Goal: Navigation & Orientation: Find specific page/section

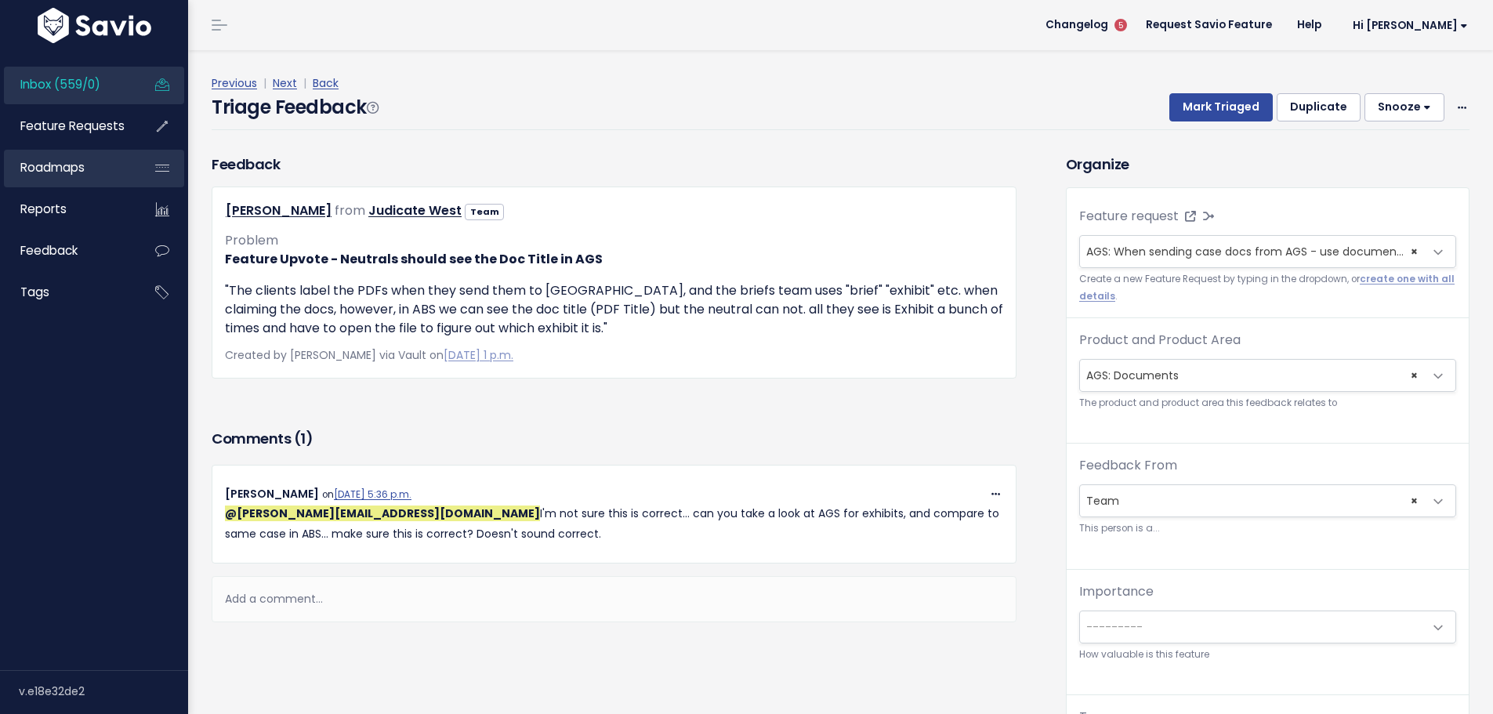
click at [71, 165] on span "Roadmaps" at bounding box center [52, 167] width 64 height 16
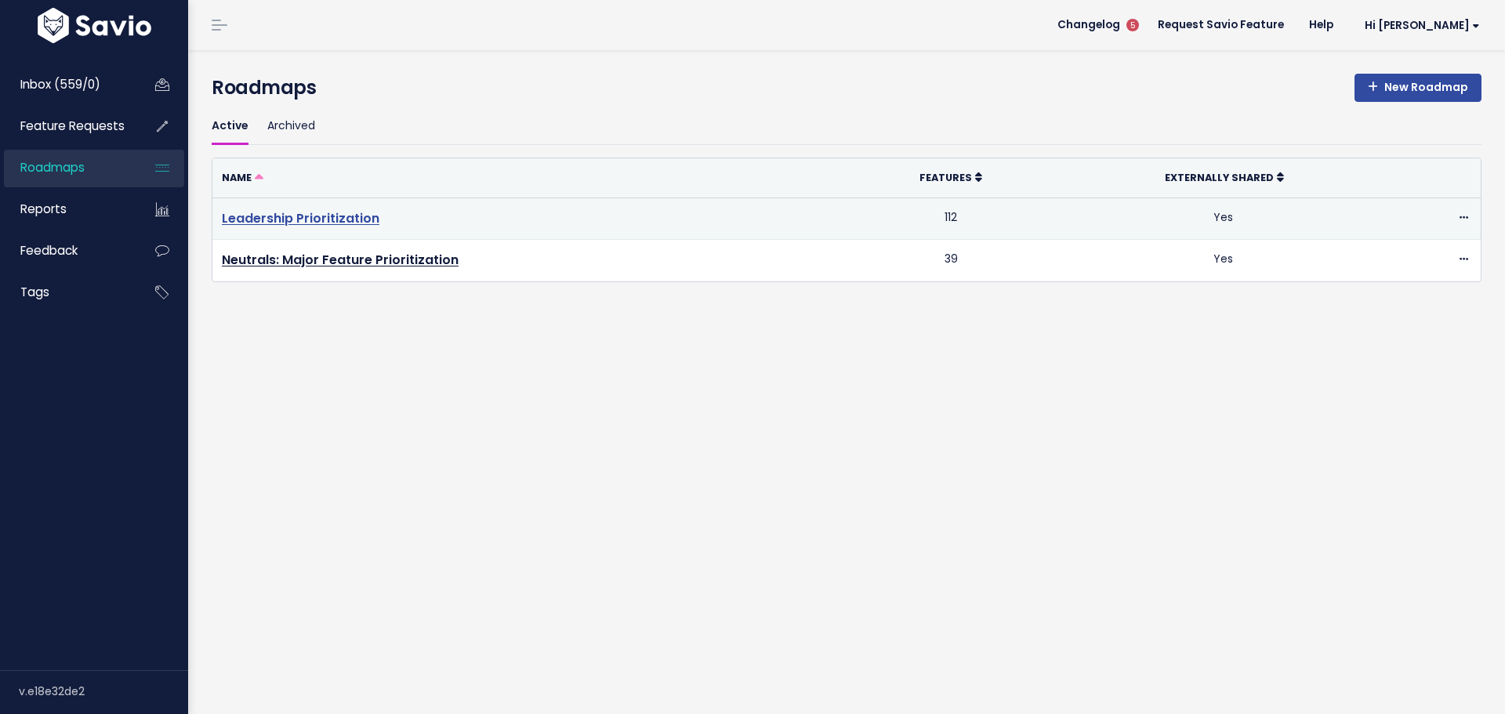
click at [279, 221] on link "Leadership Prioritization" at bounding box center [301, 218] width 158 height 18
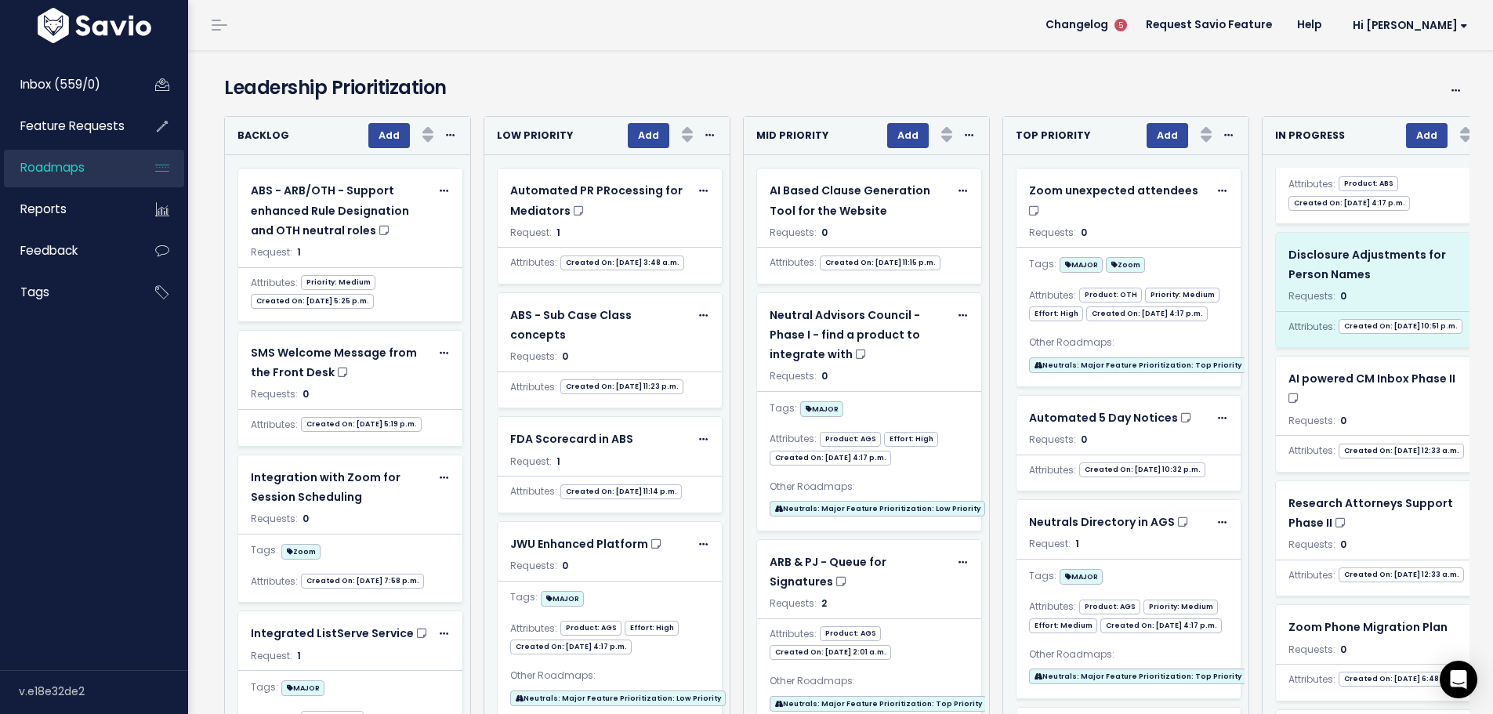
scroll to position [314, 0]
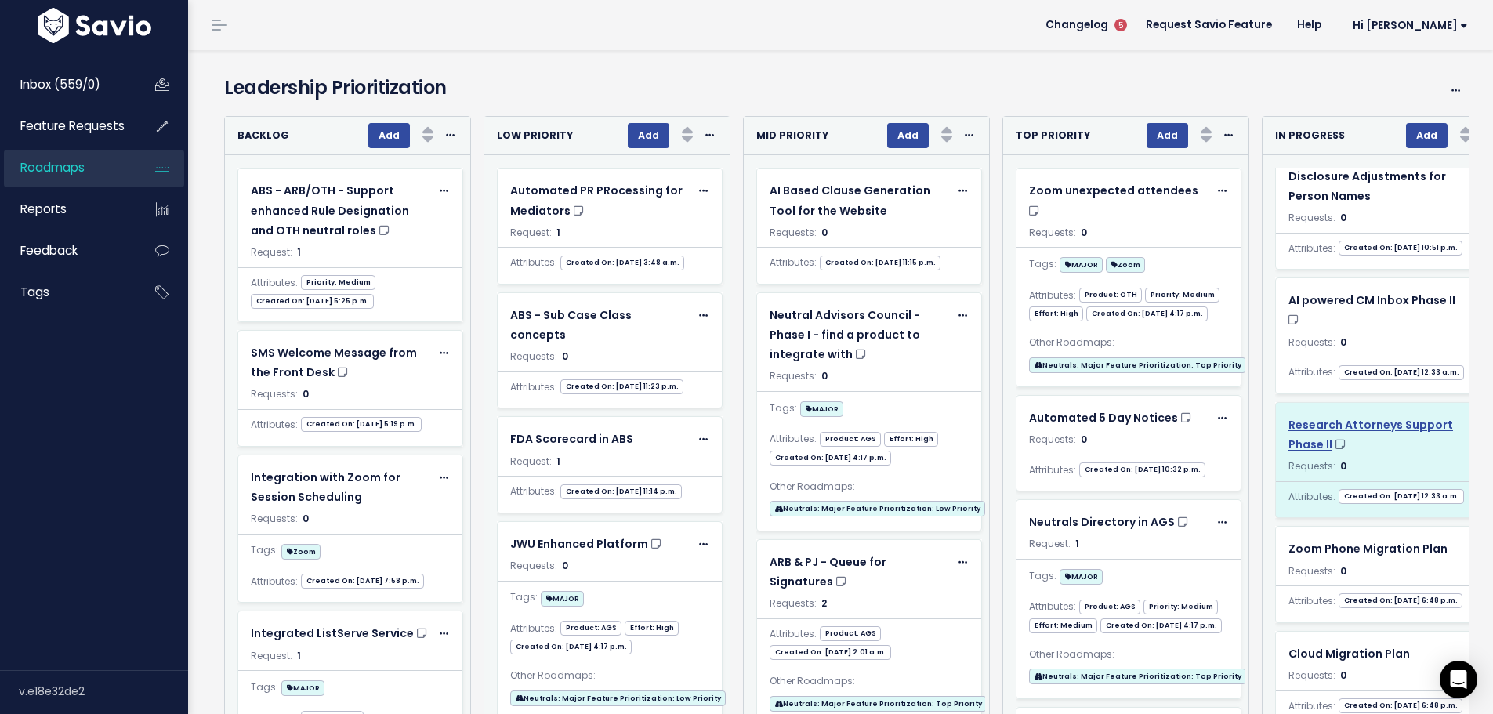
click at [1314, 426] on span "Research Attorneys Support Phase II" at bounding box center [1371, 434] width 165 height 35
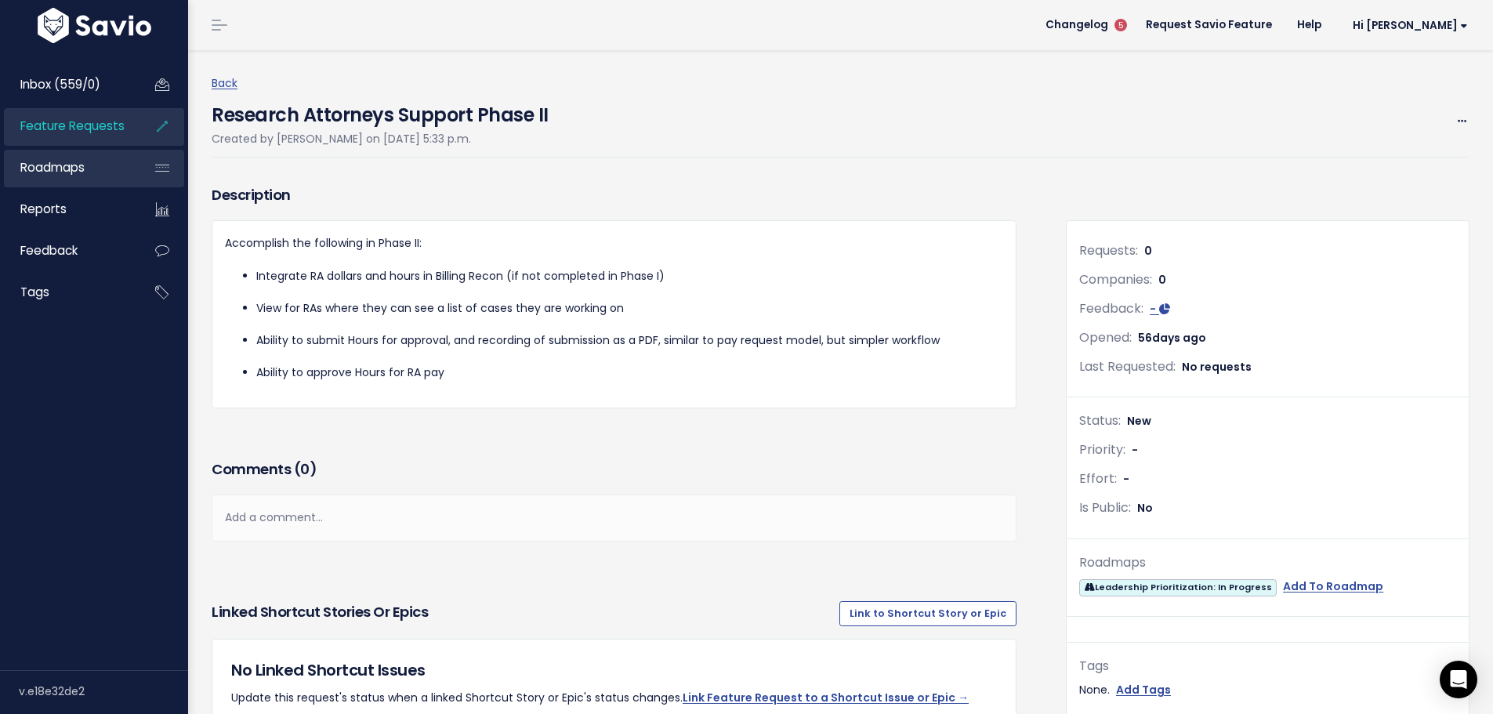
click at [70, 160] on span "Roadmaps" at bounding box center [52, 167] width 64 height 16
click at [71, 167] on span "Roadmaps" at bounding box center [52, 167] width 64 height 16
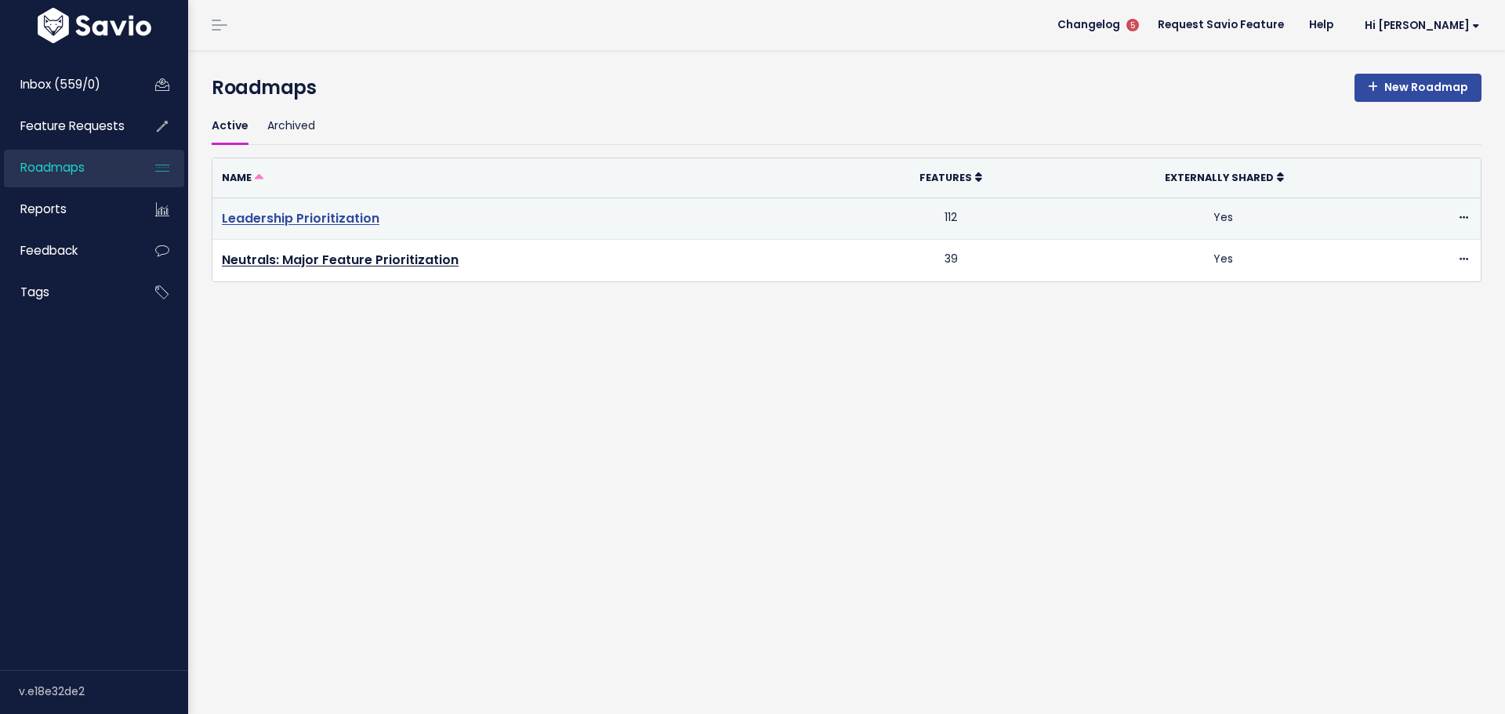
click at [342, 220] on link "Leadership Prioritization" at bounding box center [301, 218] width 158 height 18
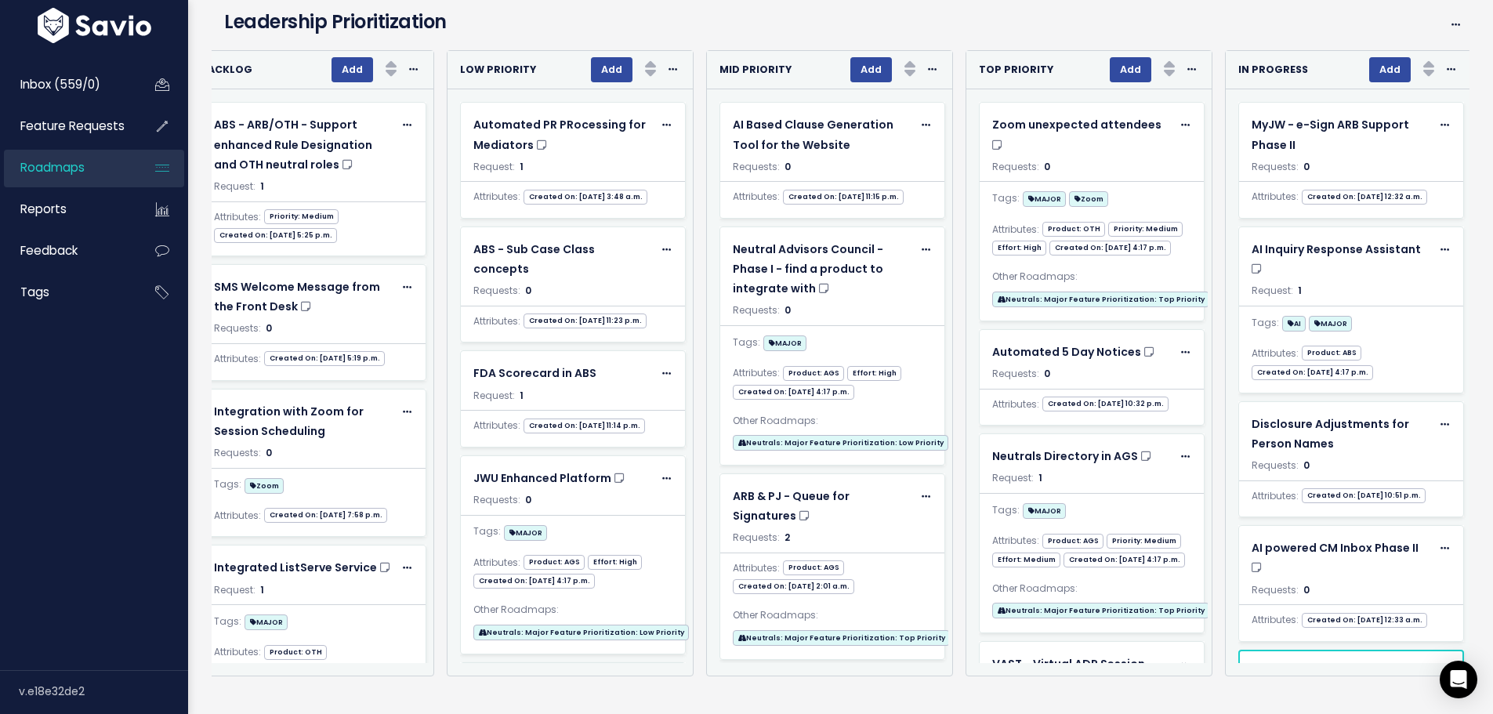
scroll to position [235, 0]
